Goal: Transaction & Acquisition: Purchase product/service

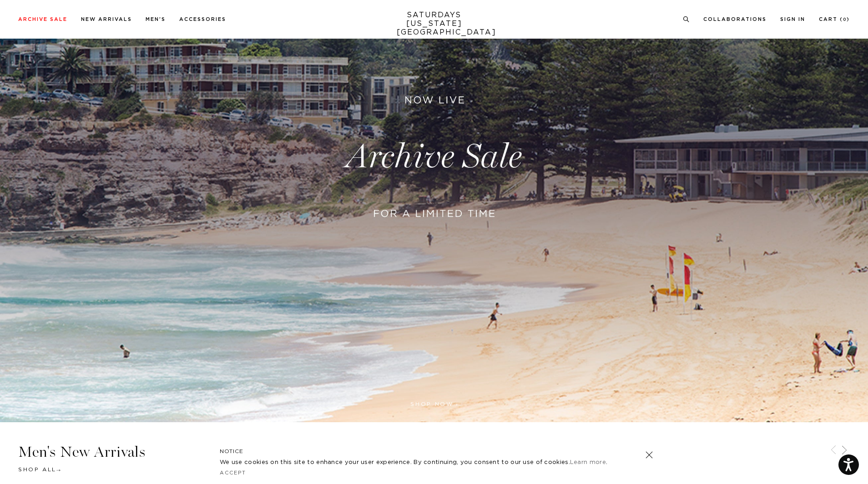
scroll to position [45, 0]
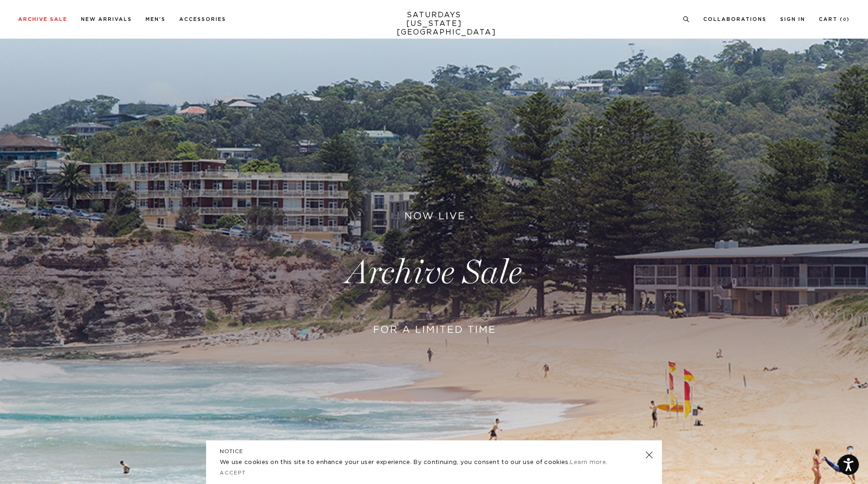
click at [463, 247] on link at bounding box center [434, 272] width 868 height 531
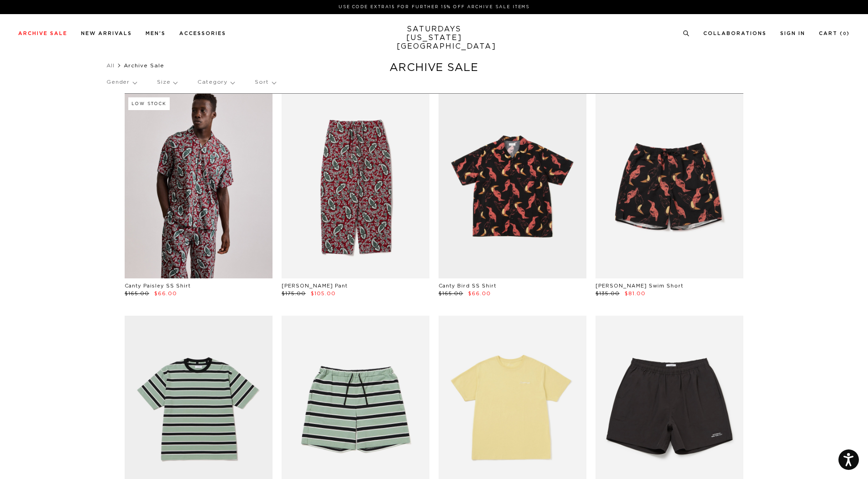
click at [167, 84] on p "Size" at bounding box center [167, 82] width 20 height 21
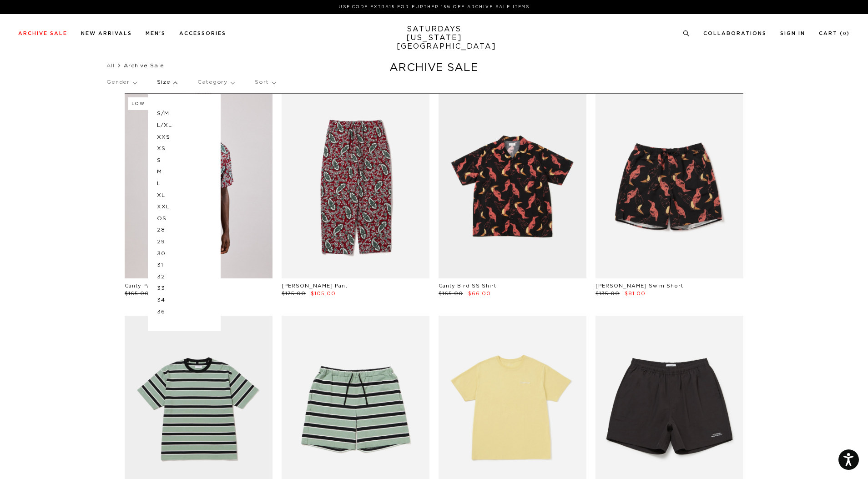
click at [164, 171] on p "M" at bounding box center [184, 172] width 55 height 12
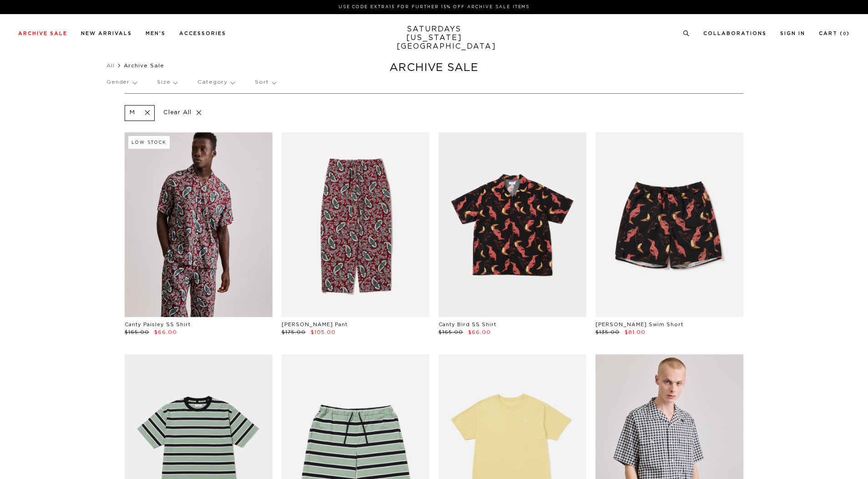
click at [167, 85] on p "Size" at bounding box center [167, 82] width 20 height 21
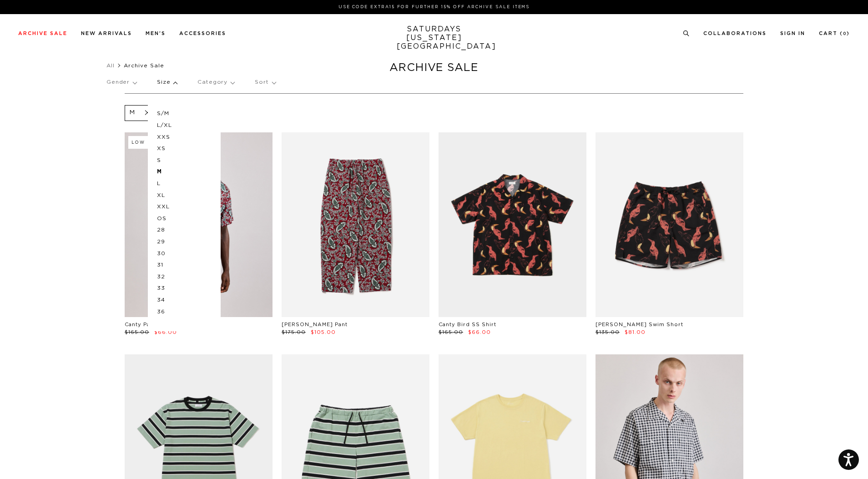
click at [166, 112] on p "S/M" at bounding box center [184, 114] width 55 height 12
click at [163, 275] on p "32" at bounding box center [184, 277] width 55 height 12
click at [164, 217] on p "OS" at bounding box center [184, 219] width 55 height 12
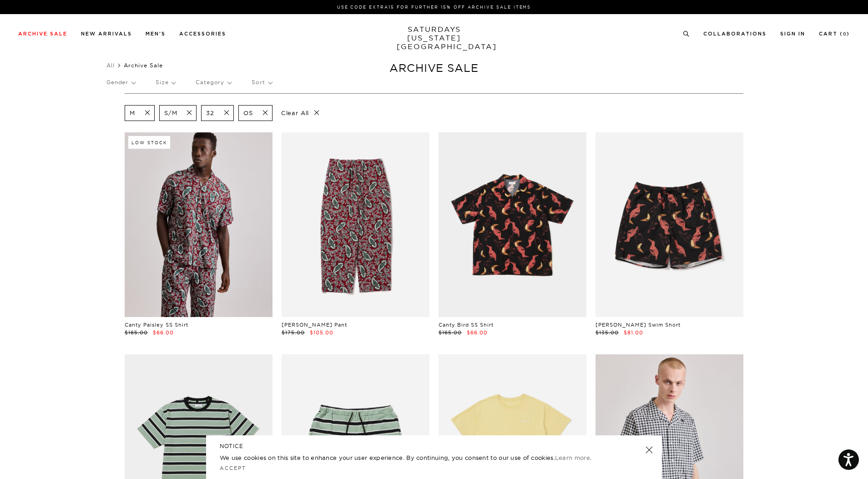
click at [270, 86] on p "Sort" at bounding box center [262, 82] width 20 height 21
click at [295, 135] on p "Price (Lowest-highest)" at bounding box center [287, 137] width 70 height 12
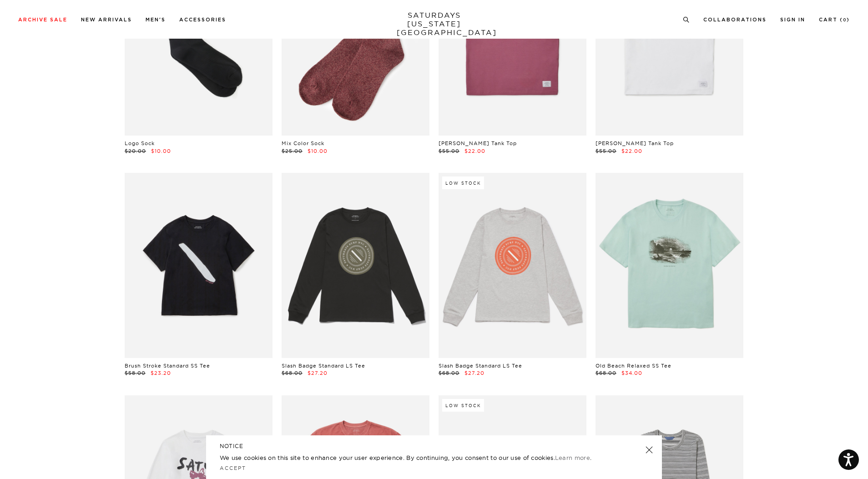
scroll to position [182, 0]
click at [651, 447] on link at bounding box center [649, 450] width 13 height 13
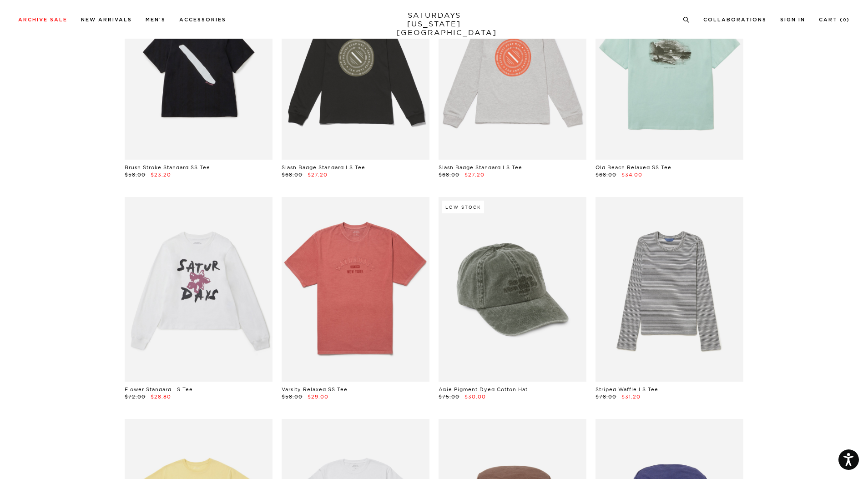
scroll to position [455, 0]
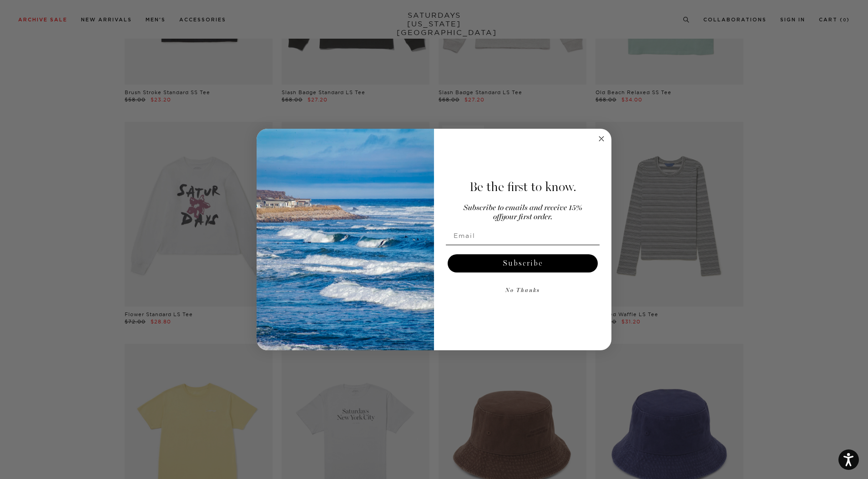
click at [601, 140] on circle "Close dialog" at bounding box center [601, 138] width 10 height 10
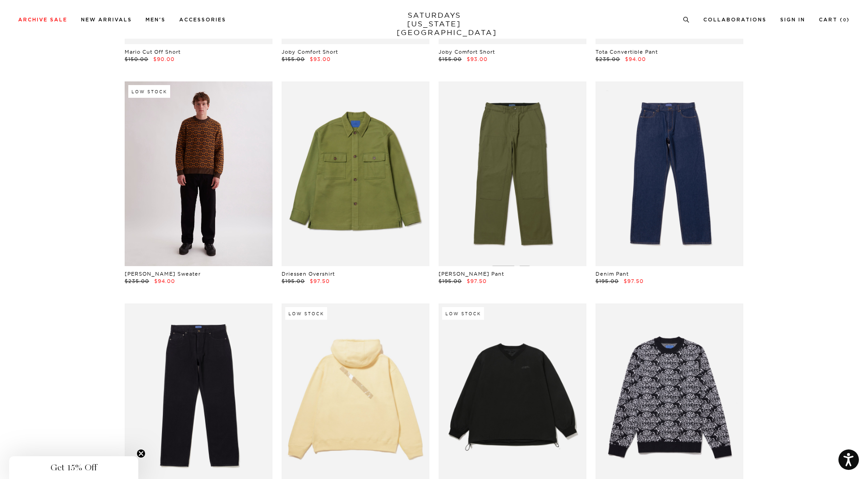
scroll to position [6551, 0]
